Goal: Communication & Community: Share content

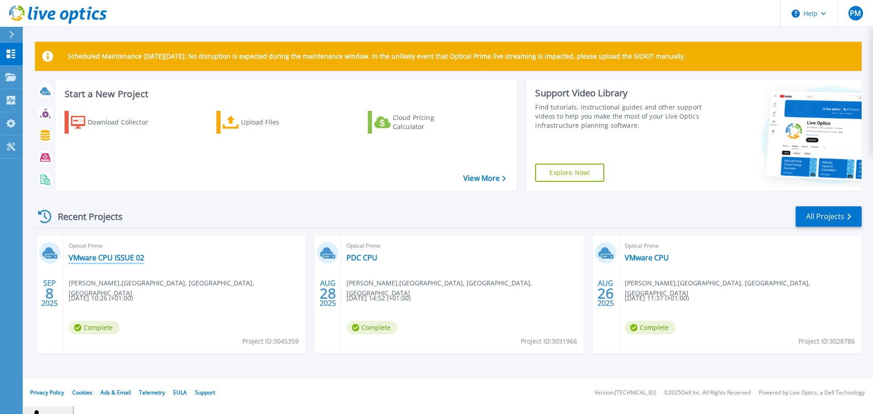
click at [109, 257] on link "VMware CPU ISSUE 02" at bounding box center [107, 257] width 76 height 9
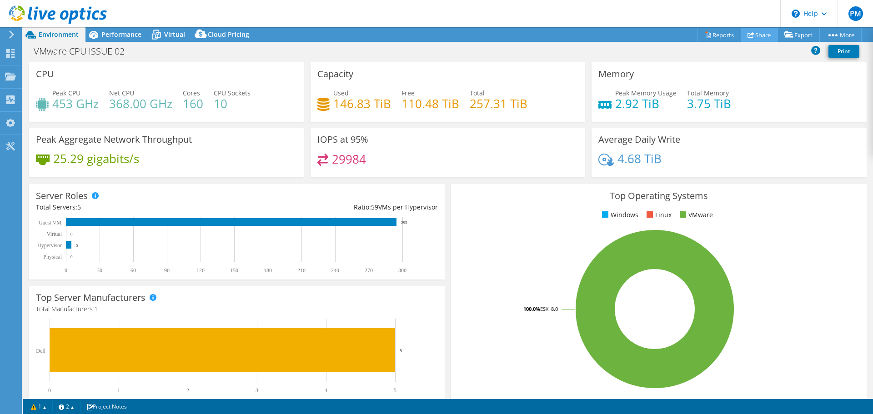
click at [760, 37] on link "Share" at bounding box center [759, 35] width 37 height 14
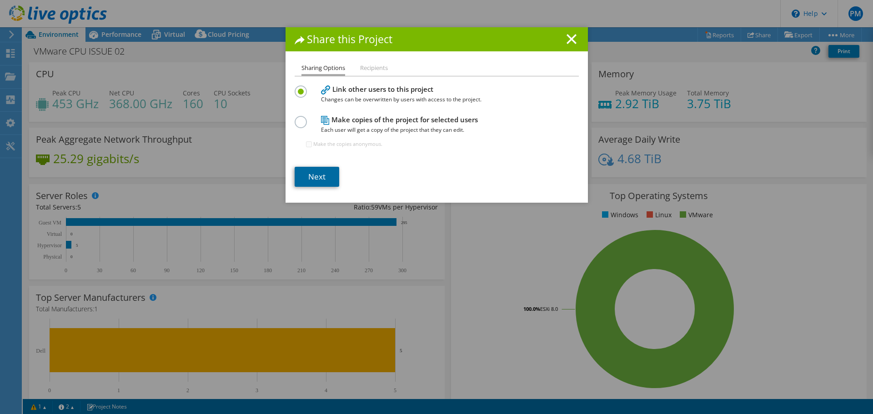
click at [315, 180] on link "Next" at bounding box center [317, 177] width 45 height 20
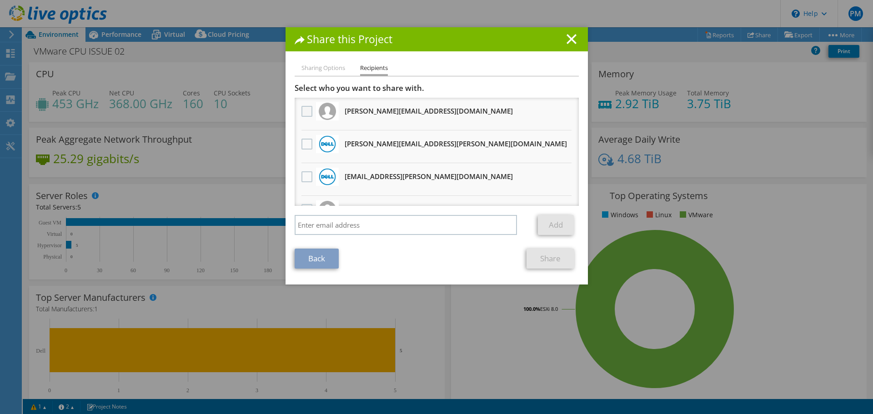
click at [307, 112] on label at bounding box center [308, 111] width 13 height 11
click at [0, 0] on input "checkbox" at bounding box center [0, 0] width 0 height 0
click at [299, 146] on div at bounding box center [306, 144] width 15 height 19
click at [302, 146] on label at bounding box center [308, 144] width 13 height 11
click at [0, 0] on input "checkbox" at bounding box center [0, 0] width 0 height 0
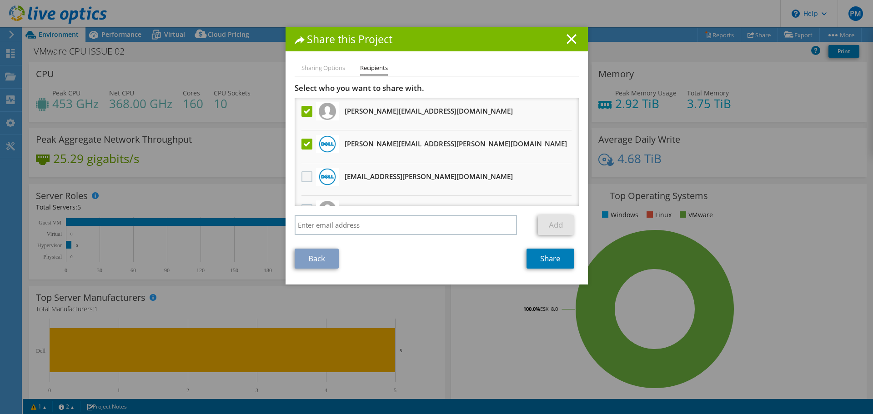
click at [302, 181] on label at bounding box center [308, 177] width 13 height 11
click at [0, 0] on input "checkbox" at bounding box center [0, 0] width 0 height 0
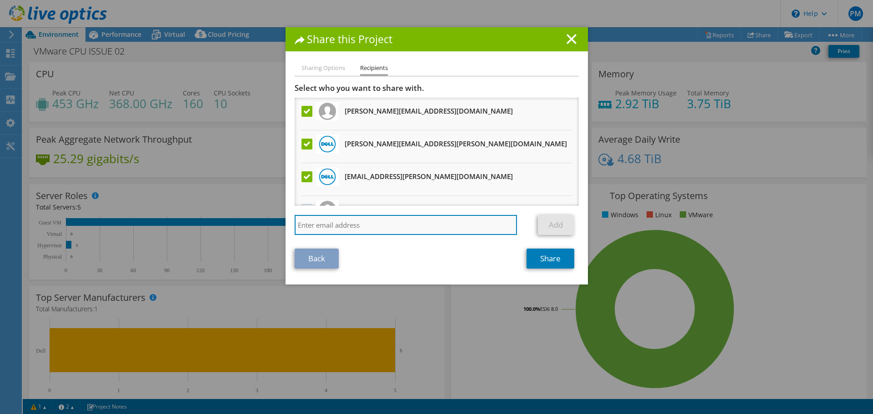
click at [318, 226] on input "search" at bounding box center [406, 225] width 223 height 20
type input "James.Hooper@dell.com"
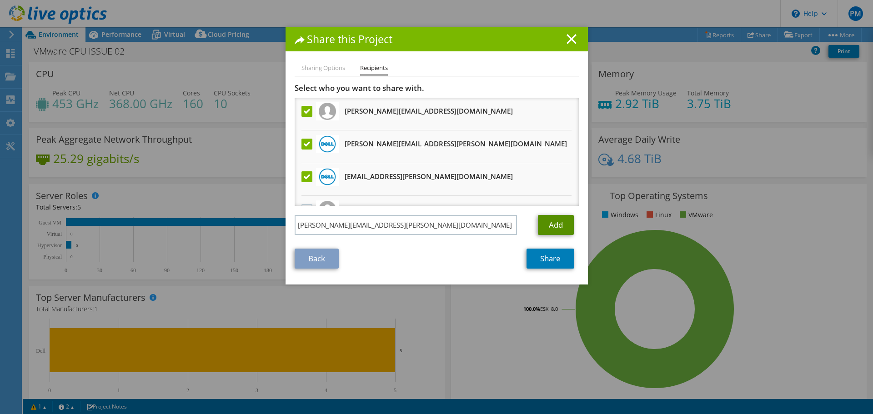
click at [551, 227] on link "Add" at bounding box center [556, 225] width 36 height 20
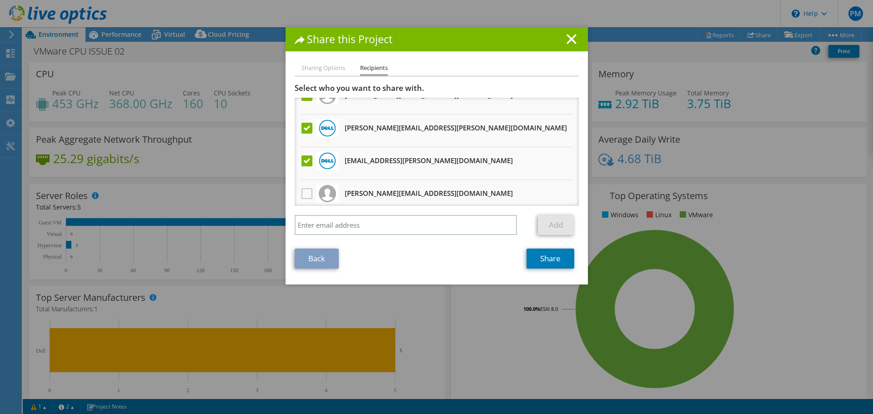
scroll to position [88, 0]
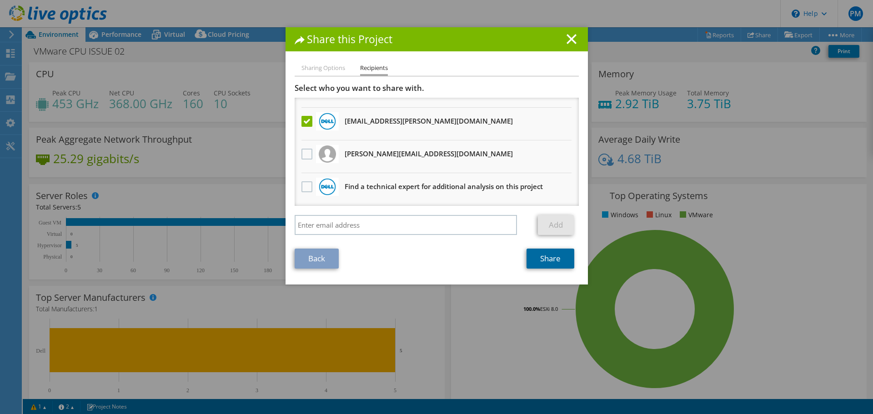
click at [545, 258] on link "Share" at bounding box center [551, 259] width 48 height 20
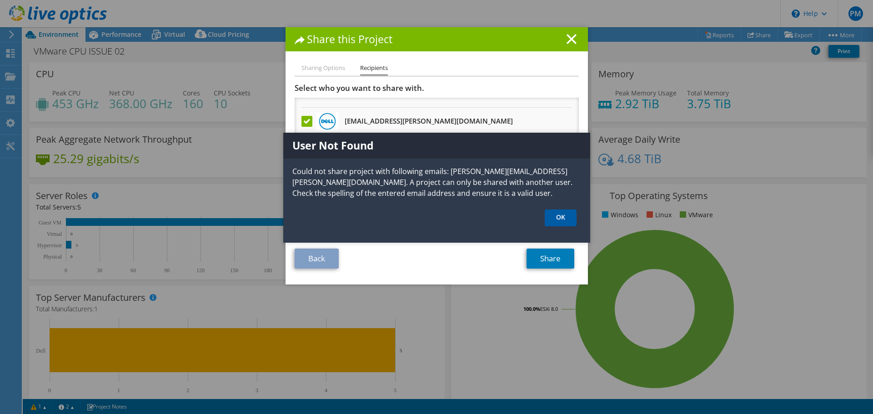
click at [565, 216] on link "OK" at bounding box center [561, 218] width 32 height 17
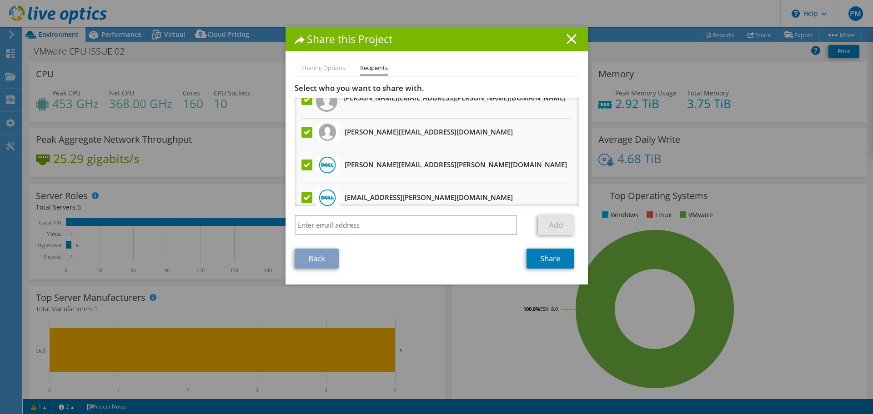
scroll to position [0, 0]
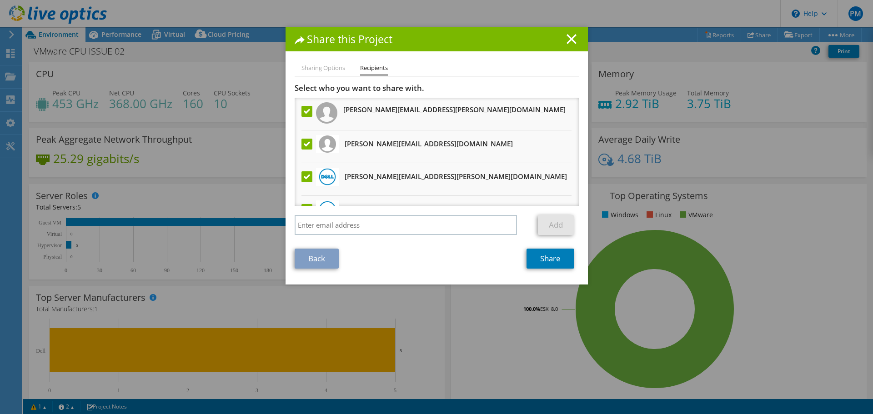
click at [305, 111] on label at bounding box center [308, 111] width 13 height 11
click at [0, 0] on input "checkbox" at bounding box center [0, 0] width 0 height 0
click at [558, 255] on link "Share" at bounding box center [551, 259] width 48 height 20
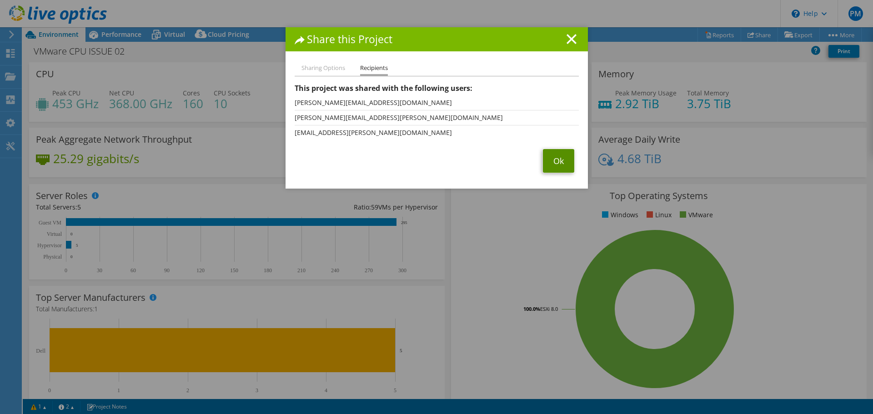
click at [558, 162] on link "Ok" at bounding box center [558, 161] width 31 height 24
